Goal: Transaction & Acquisition: Purchase product/service

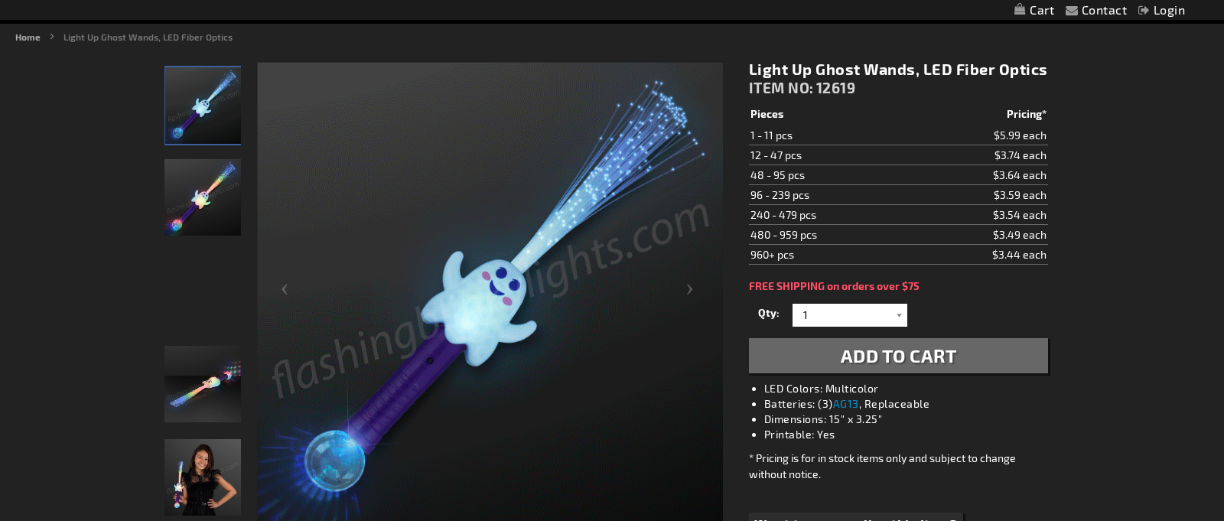
scroll to position [176, 0]
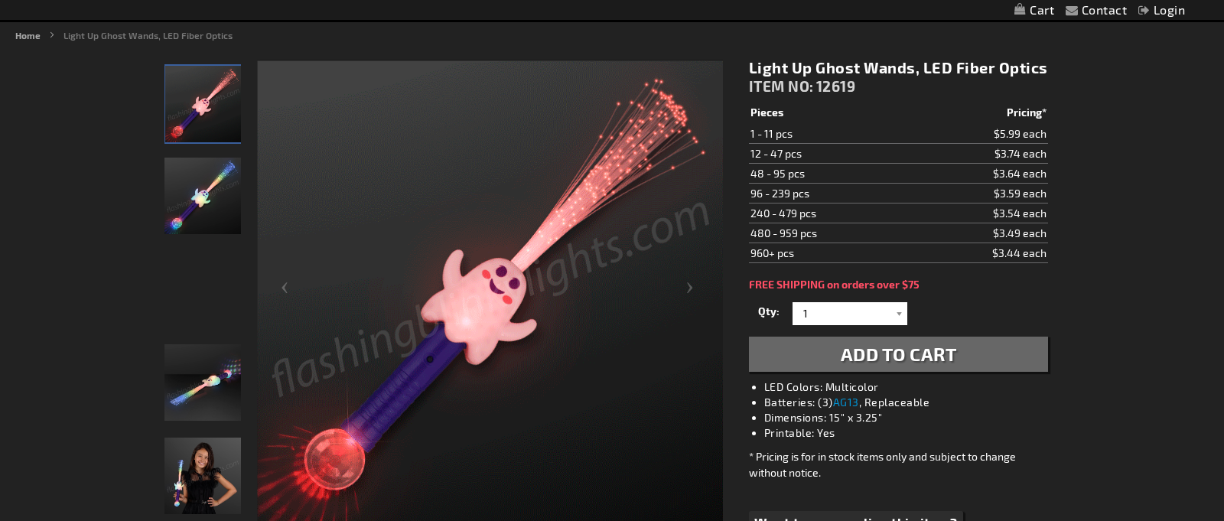
click at [207, 367] on img "Light Up Ghost Wands, LED Fiber Optics" at bounding box center [203, 382] width 77 height 77
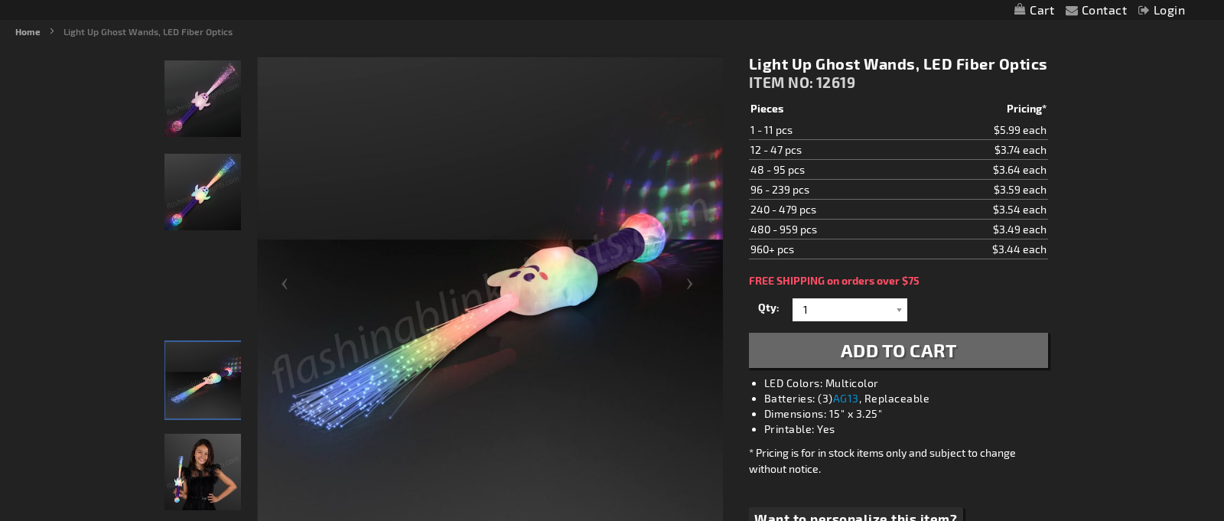
click at [212, 244] on div "Light Up Ghost Wands, LED Fiber Optics" at bounding box center [204, 198] width 78 height 93
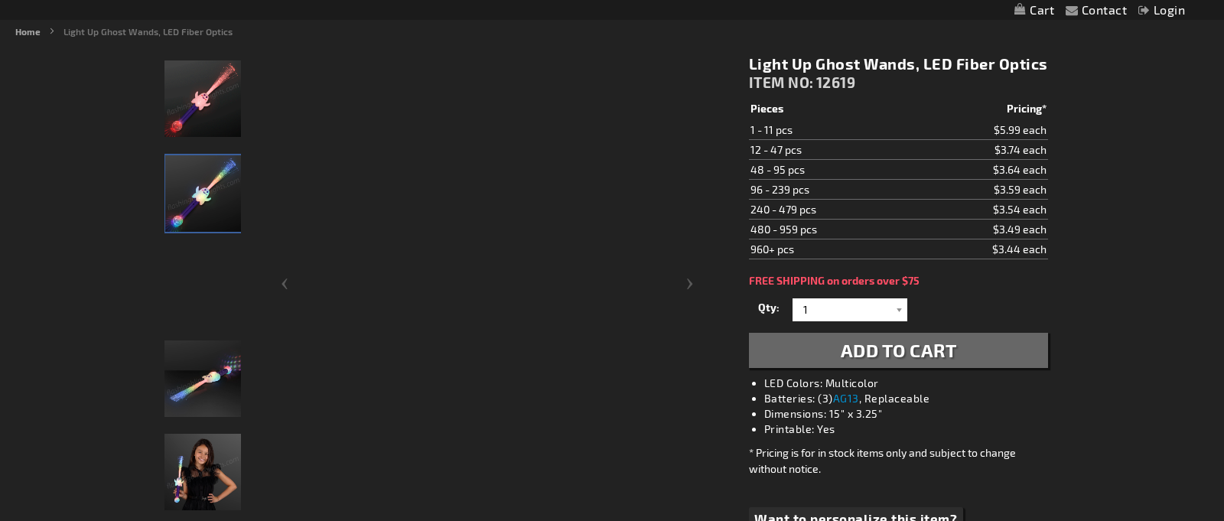
scroll to position [175, 0]
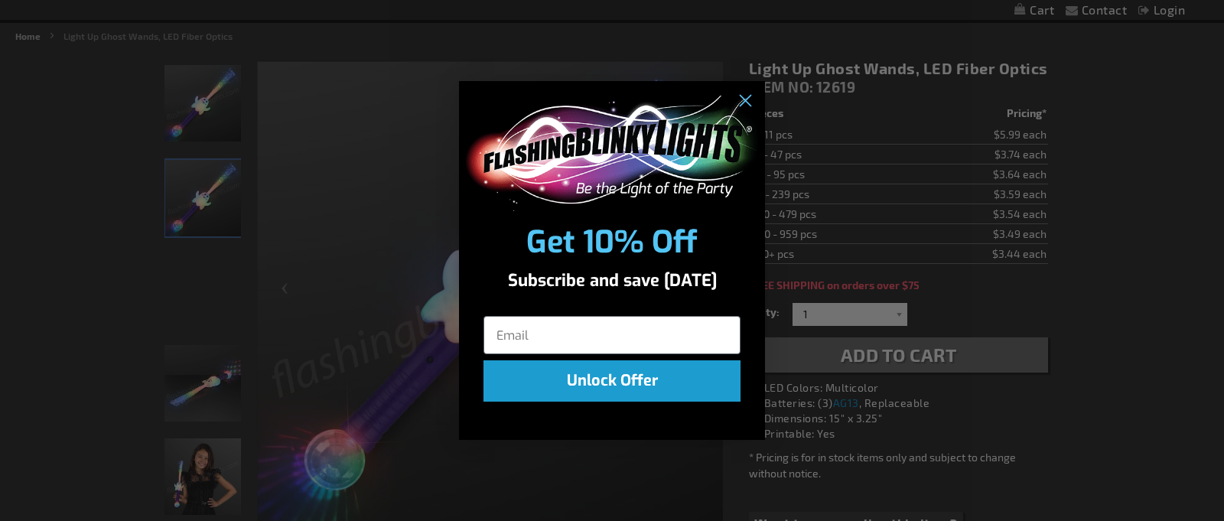
click at [213, 241] on div "Close dialog Get 10% Off Subscribe and save today Unlock Offer Submit" at bounding box center [612, 260] width 1224 height 521
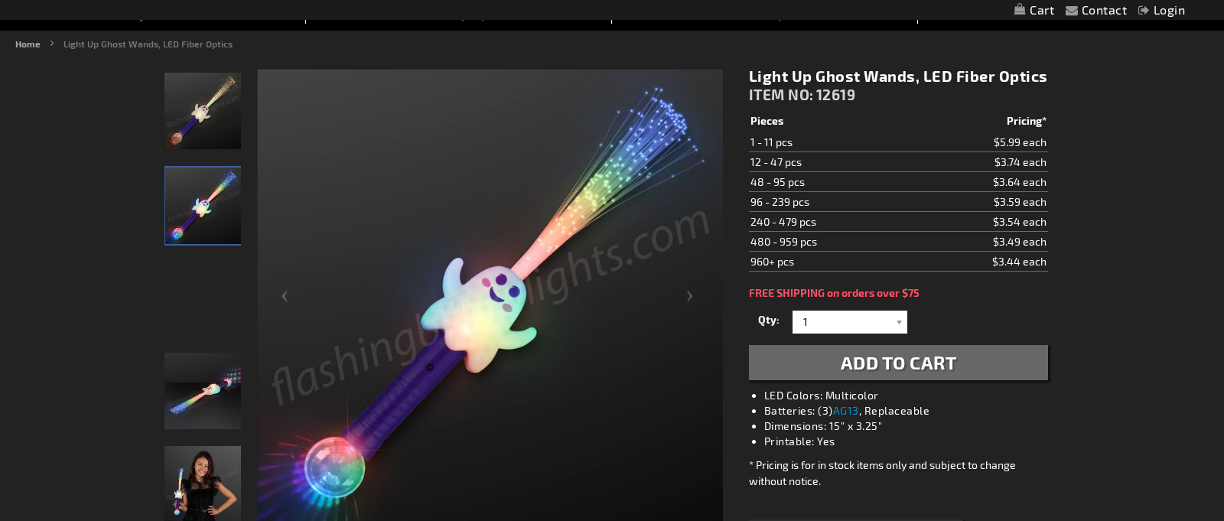
scroll to position [167, 0]
click at [221, 121] on img "Light Up Ghost Wands, LED Fiber Optics" at bounding box center [203, 111] width 77 height 77
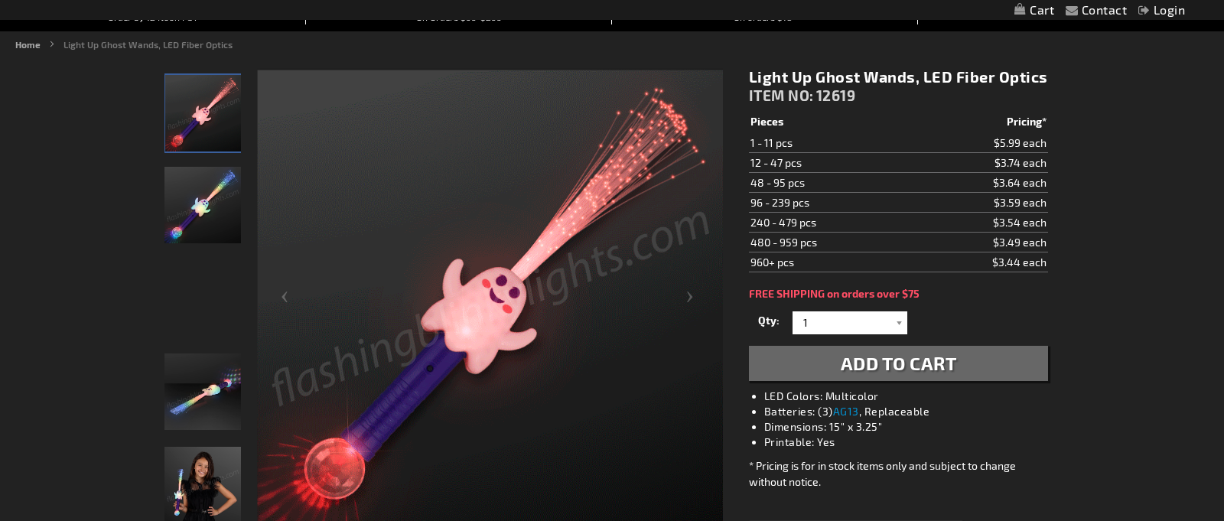
drag, startPoint x: 758, startPoint y: 185, endPoint x: 883, endPoint y: 186, distance: 124.7
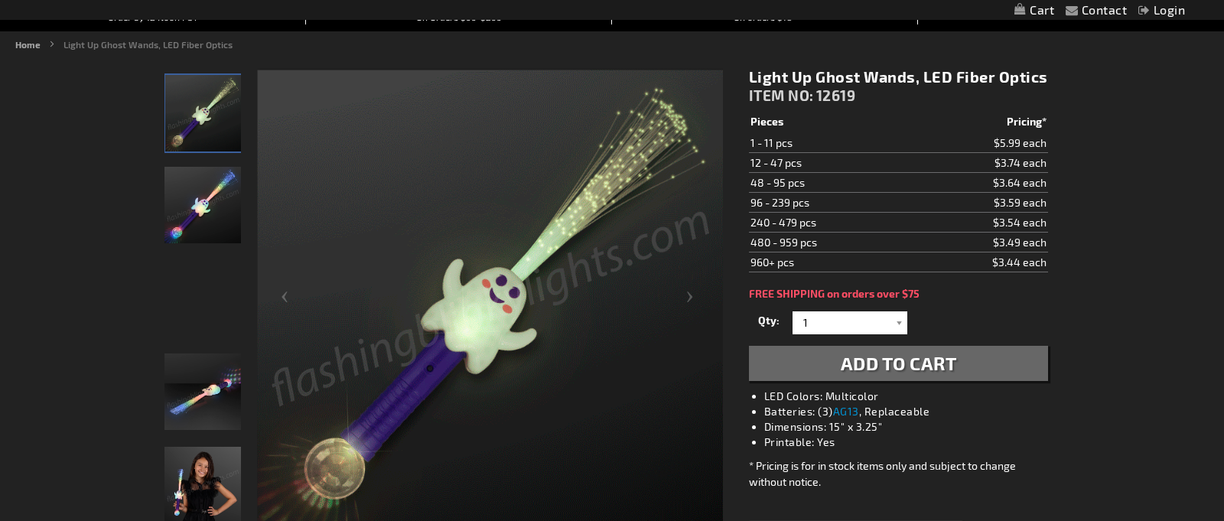
click at [883, 186] on td "48 - 95 pcs" at bounding box center [831, 182] width 164 height 20
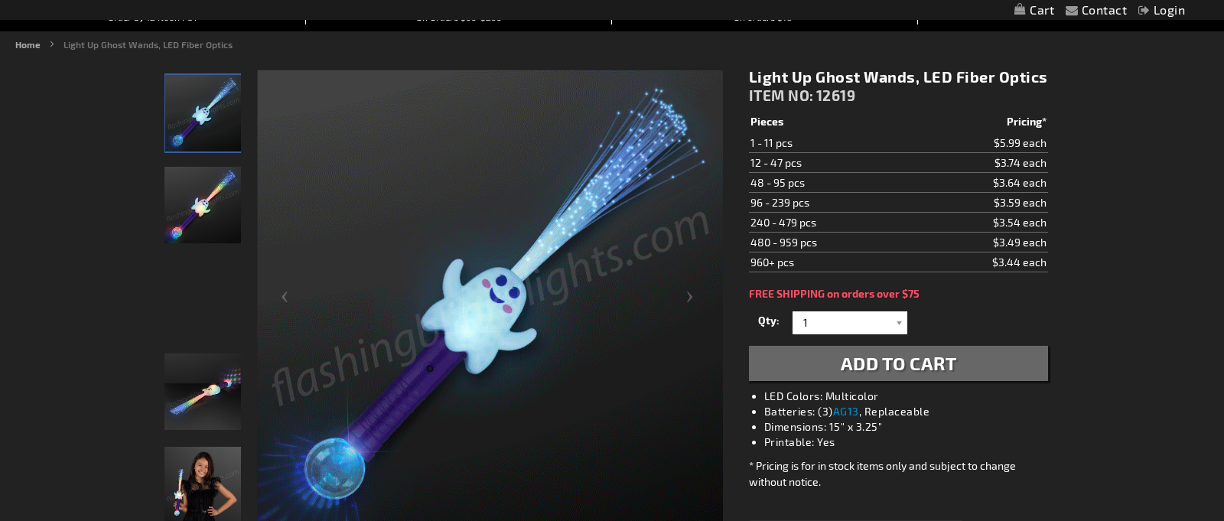
click at [883, 186] on td "48 - 95 pcs" at bounding box center [831, 182] width 164 height 20
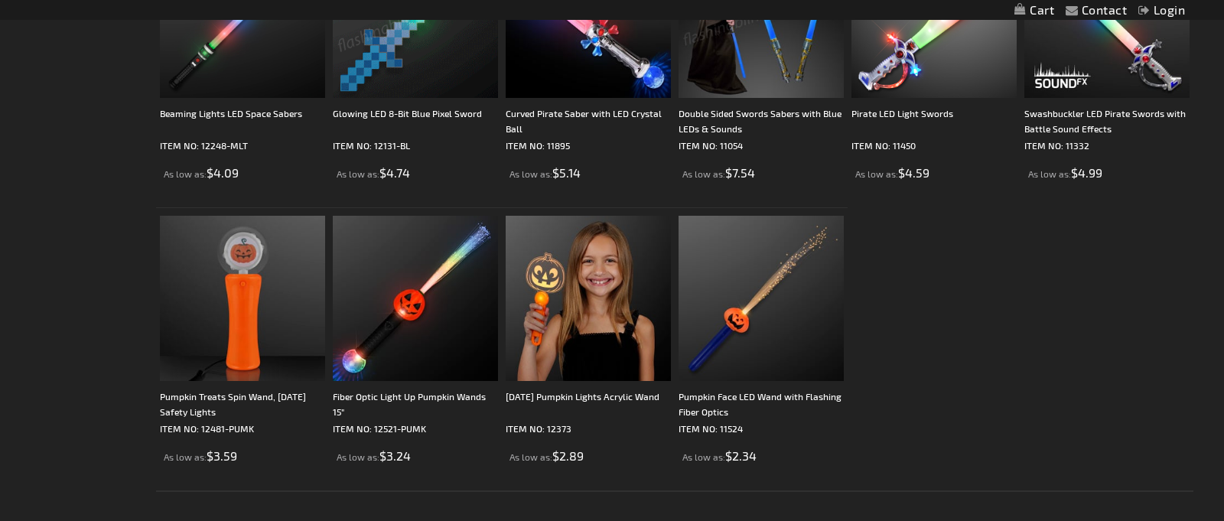
scroll to position [2657, 0]
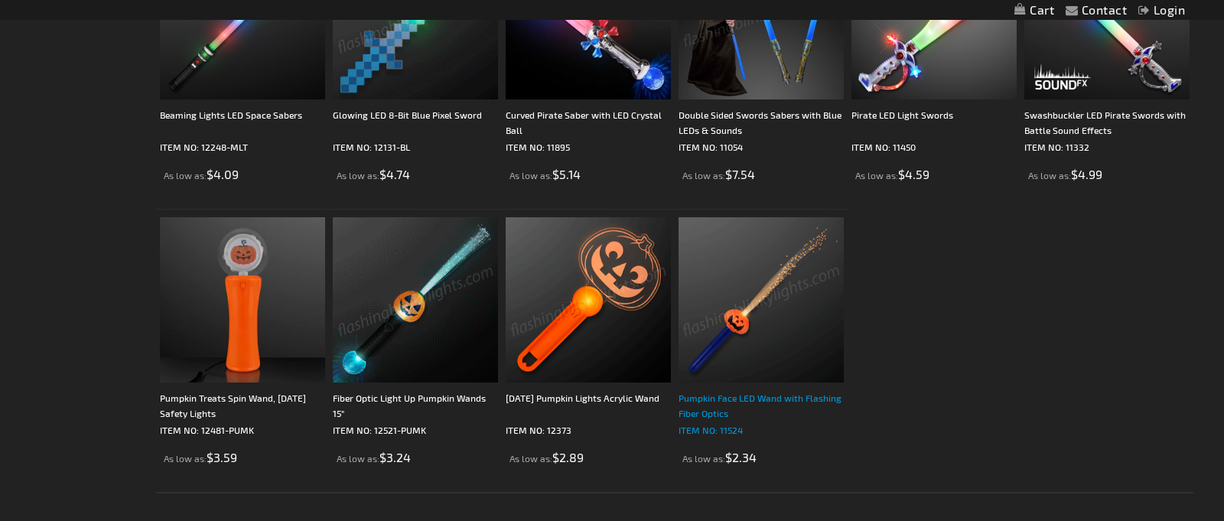
click at [754, 399] on div "Pumpkin Face LED Wand with Flashing Fiber Optics" at bounding box center [761, 405] width 165 height 31
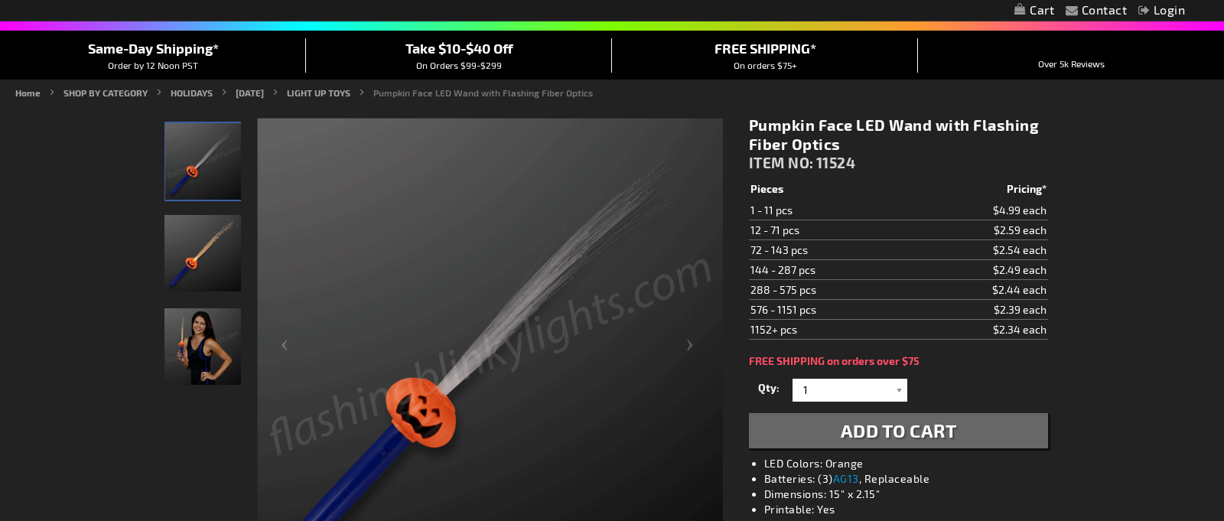
scroll to position [139, 0]
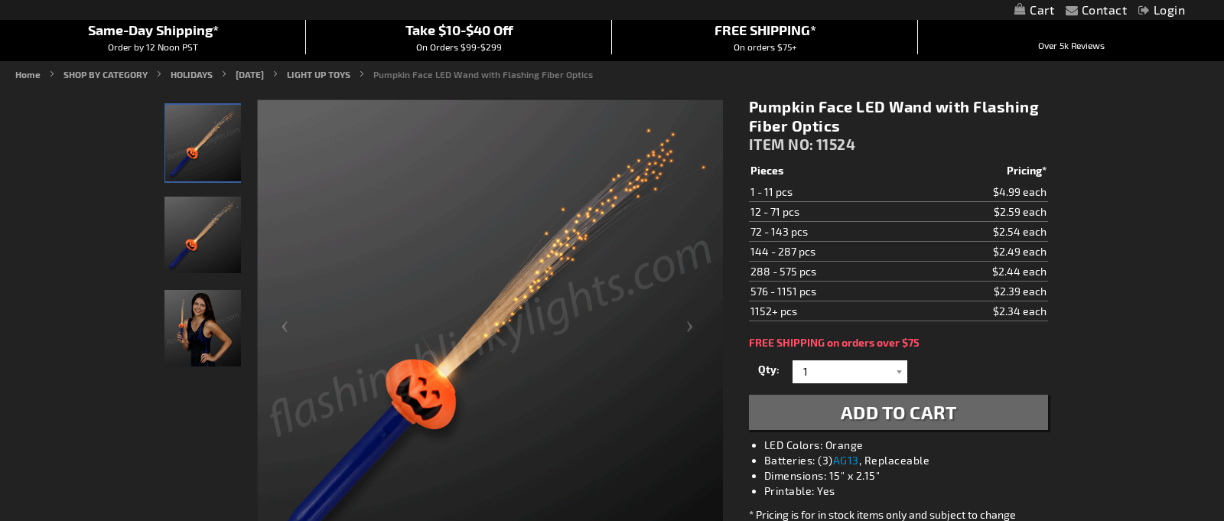
click at [191, 314] on img "Female displaying Pumpkin Face Light Up Fiver Optic LED Toy Wand" at bounding box center [203, 328] width 77 height 77
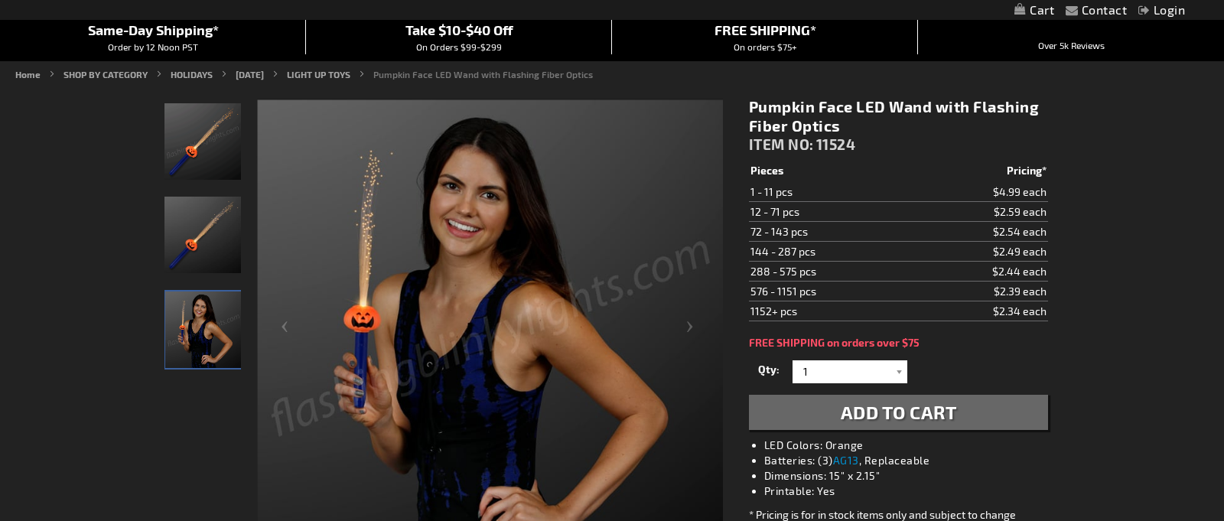
click at [213, 247] on img "Pumpkin Face Light Up Fiver Optic LED Toy Wand" at bounding box center [203, 235] width 77 height 77
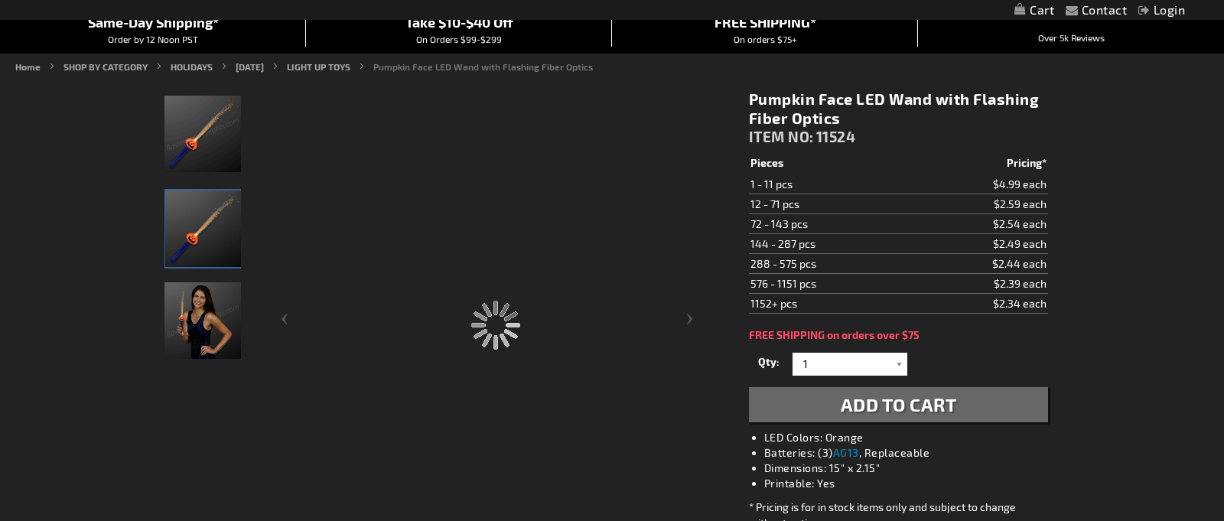
scroll to position [148, 0]
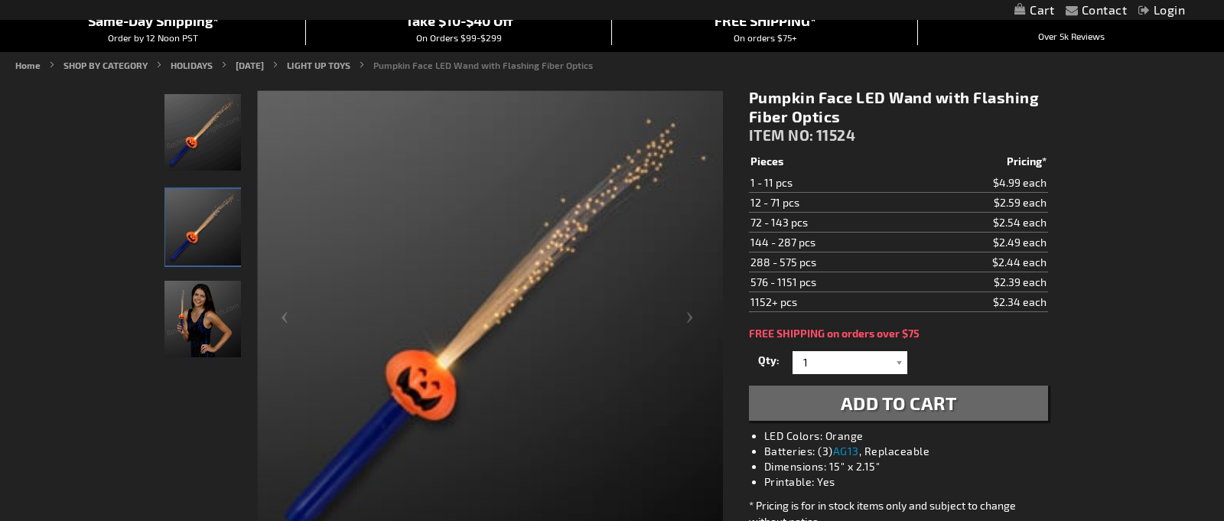
click at [190, 134] on img "Pumpkin Face Light Up Fiver Optic LED Toy Wand" at bounding box center [203, 132] width 77 height 77
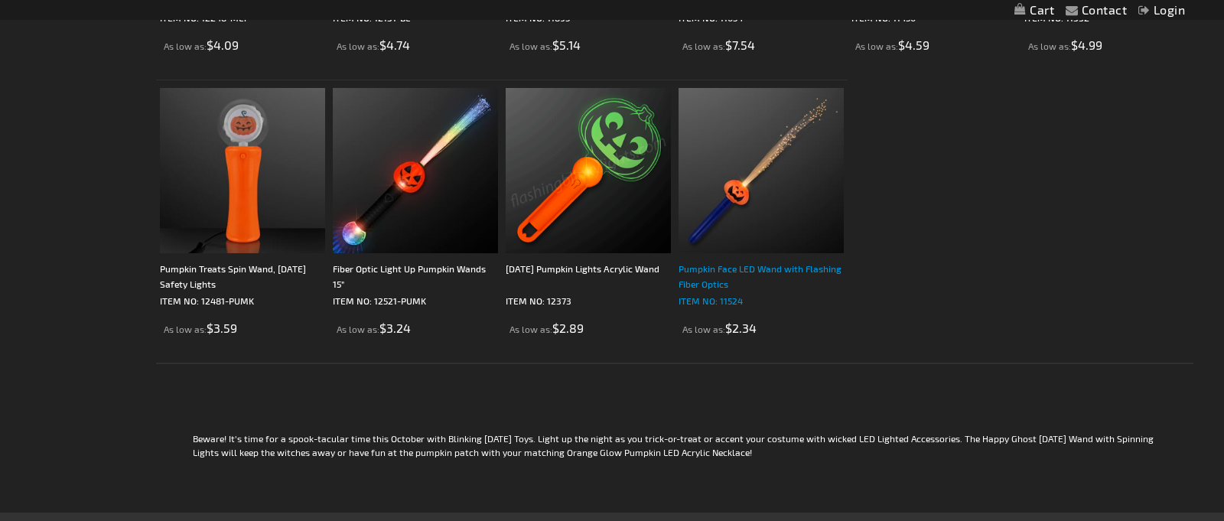
scroll to position [2782, 0]
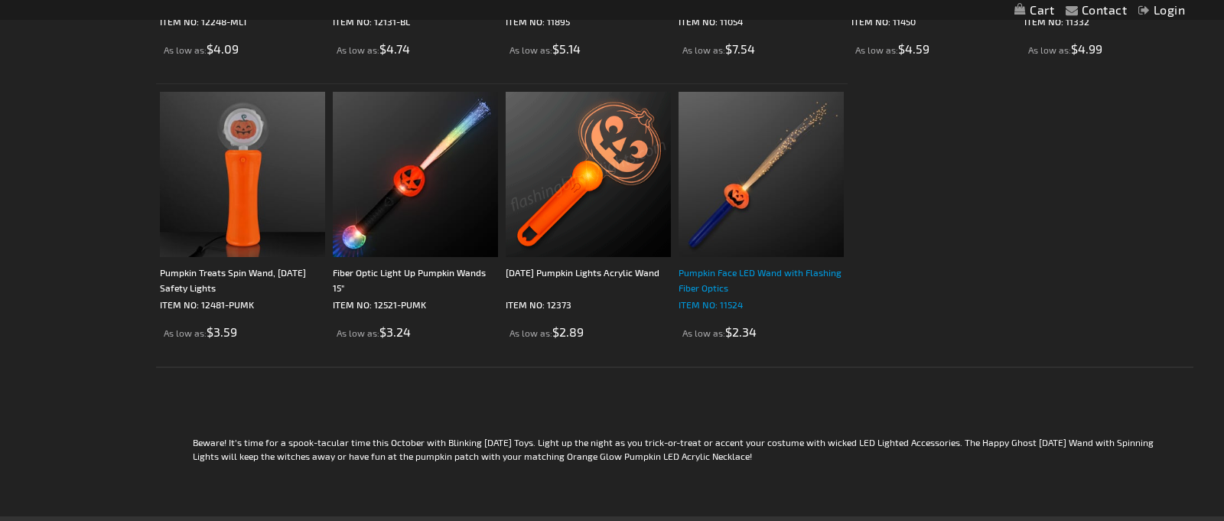
click at [761, 272] on div "Pumpkin Face LED Wand with Flashing Fiber Optics" at bounding box center [761, 280] width 165 height 31
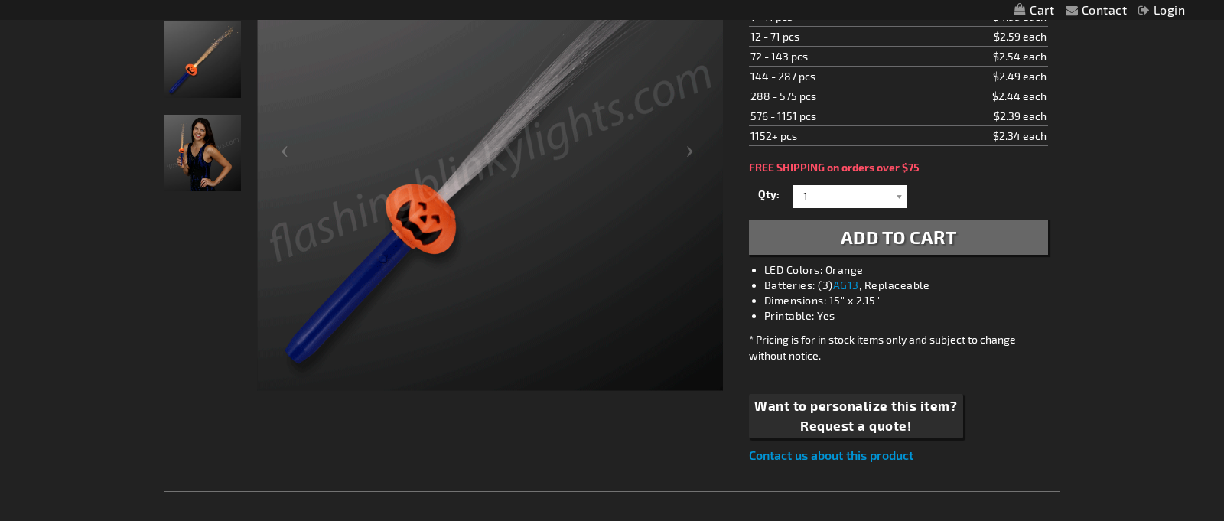
scroll to position [318, 0]
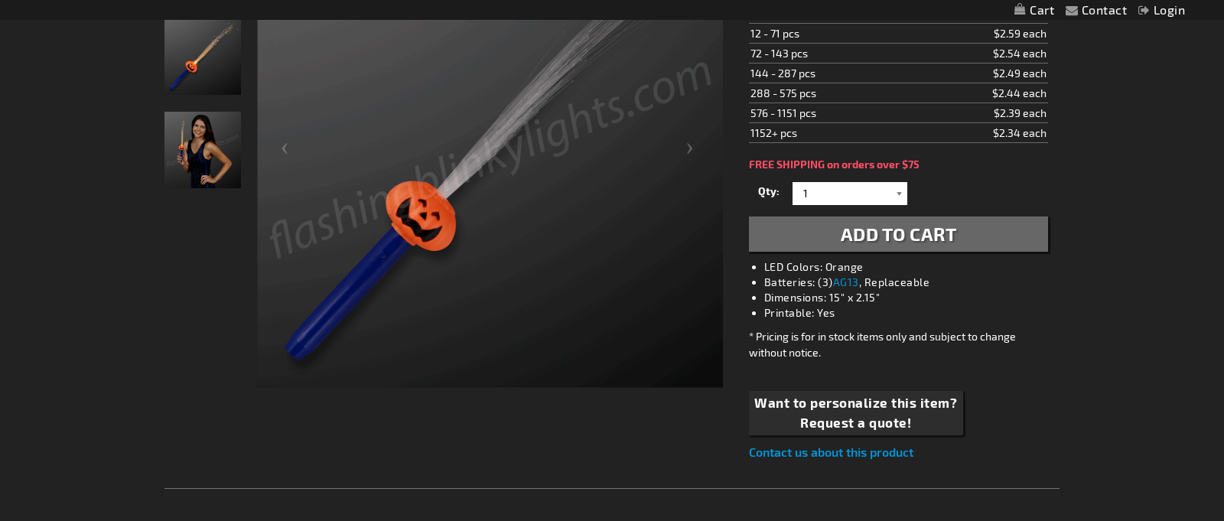
click at [901, 191] on div at bounding box center [899, 193] width 15 height 23
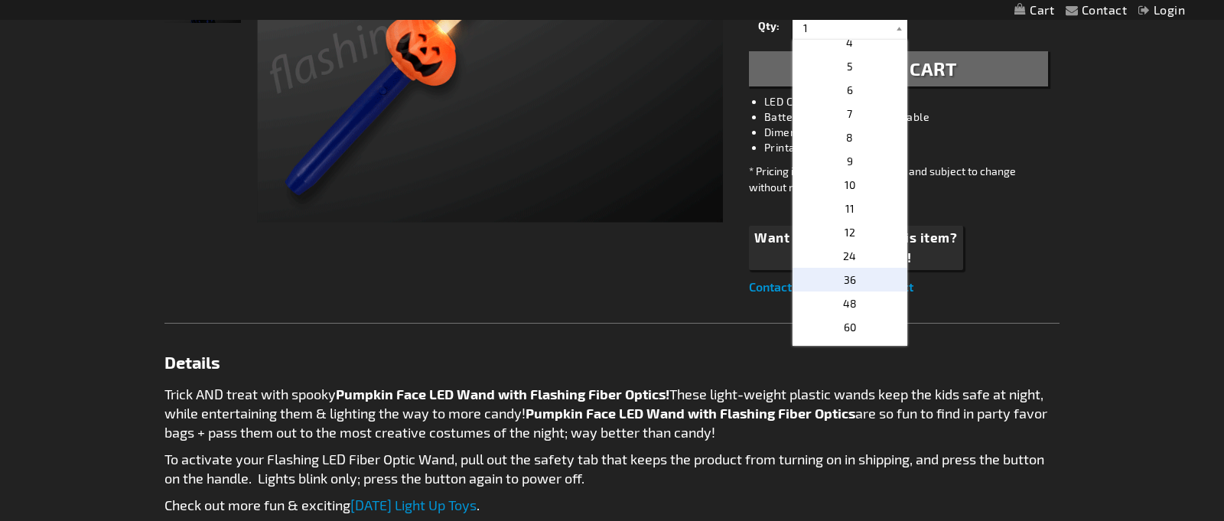
scroll to position [79, 0]
click at [856, 277] on p "36" at bounding box center [850, 281] width 115 height 24
type input "36"
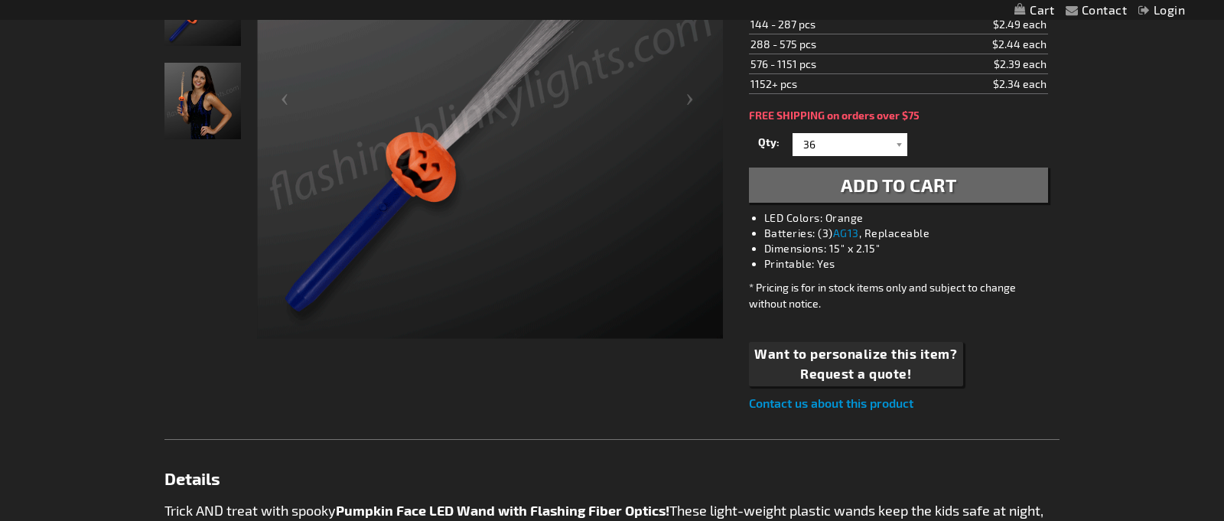
scroll to position [135, 0]
